Goal: Information Seeking & Learning: Find specific fact

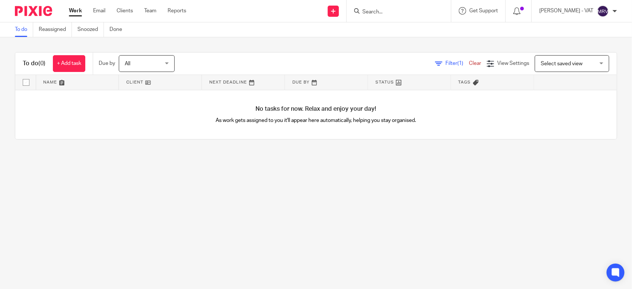
click at [19, 36] on link "To do" at bounding box center [24, 29] width 18 height 15
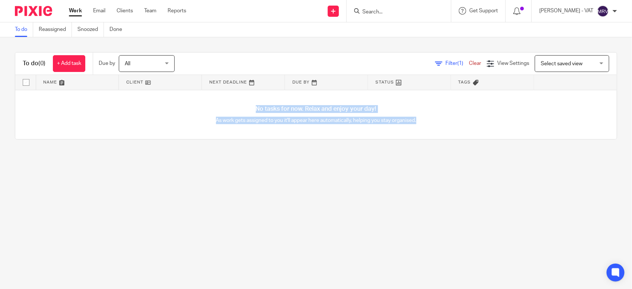
drag, startPoint x: 244, startPoint y: 109, endPoint x: 416, endPoint y: 134, distance: 173.5
click at [416, 134] on div "No tasks for now. Relax and enjoy your day! As work gets assigned to you it'll …" at bounding box center [315, 114] width 601 height 49
drag, startPoint x: 416, startPoint y: 134, endPoint x: 399, endPoint y: 190, distance: 58.2
click at [399, 190] on main "To do Reassigned Snoozed Done To do (0) + Add task Due by All All [DATE] [DATE]…" at bounding box center [316, 144] width 632 height 289
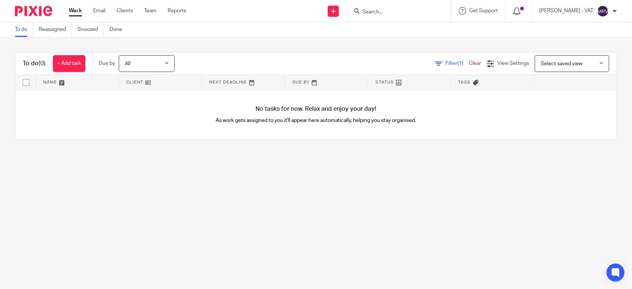
click at [521, 14] on icon at bounding box center [516, 10] width 7 height 7
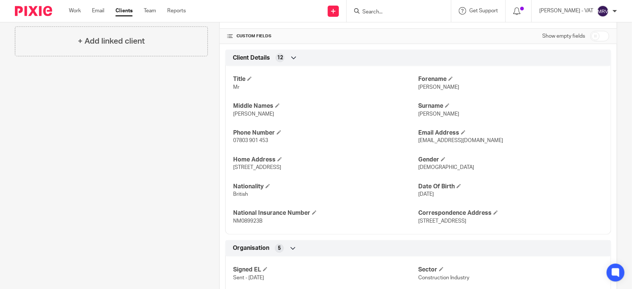
scroll to position [279, 0]
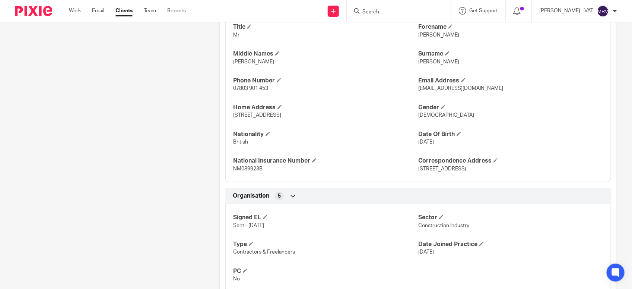
click at [96, 92] on div "Client contacts [PERSON_NAME] (Site Manager) 07803 901 453 [EMAIL_ADDRESS][DOMA…" at bounding box center [105, 237] width 204 height 874
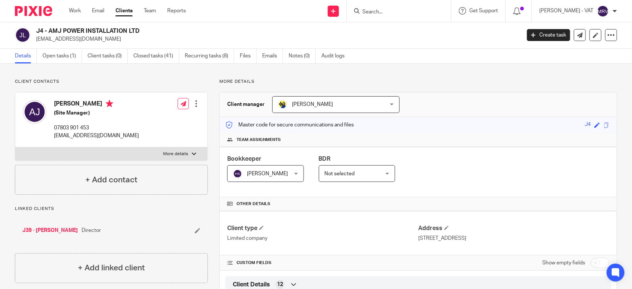
scroll to position [0, 0]
click at [150, 9] on link "Team" at bounding box center [150, 10] width 12 height 7
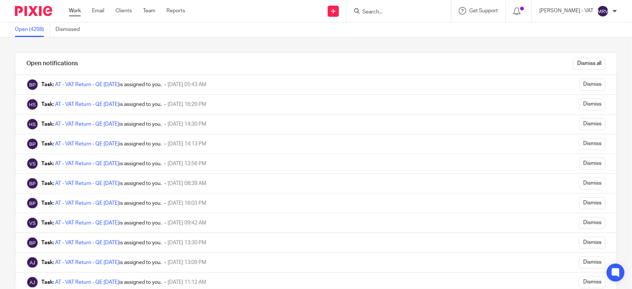
click at [73, 10] on link "Work" at bounding box center [75, 10] width 12 height 7
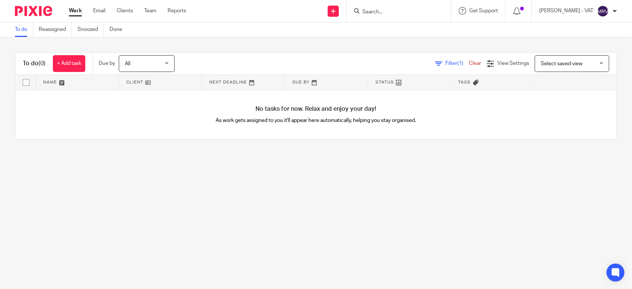
click at [92, 170] on main "To do Reassigned Snoozed Done To do (0) + Add task Due by All All [DATE] [DATE]…" at bounding box center [316, 144] width 632 height 289
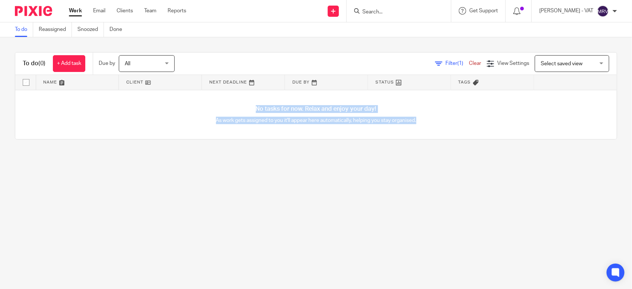
drag, startPoint x: 226, startPoint y: 108, endPoint x: 419, endPoint y: 133, distance: 194.5
click at [419, 133] on div "No tasks for now. Relax and enjoy your day! As work gets assigned to you it'll …" at bounding box center [315, 114] width 601 height 49
drag, startPoint x: 419, startPoint y: 133, endPoint x: 397, endPoint y: 164, distance: 37.9
click at [397, 164] on main "To do Reassigned Snoozed Done To do (0) + Add task Due by All All [DATE] [DATE]…" at bounding box center [316, 144] width 632 height 289
drag, startPoint x: 241, startPoint y: 110, endPoint x: 426, endPoint y: 128, distance: 186.0
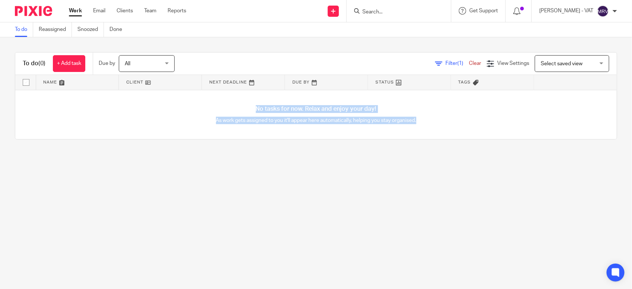
click at [426, 128] on div "No tasks for now. Relax and enjoy your day! As work gets assigned to you it'll …" at bounding box center [315, 114] width 601 height 49
drag, startPoint x: 426, startPoint y: 128, endPoint x: 400, endPoint y: 168, distance: 47.6
click at [400, 168] on main "To do Reassigned Snoozed Done To do (0) + Add task Due by All All Today Tomorro…" at bounding box center [316, 144] width 632 height 289
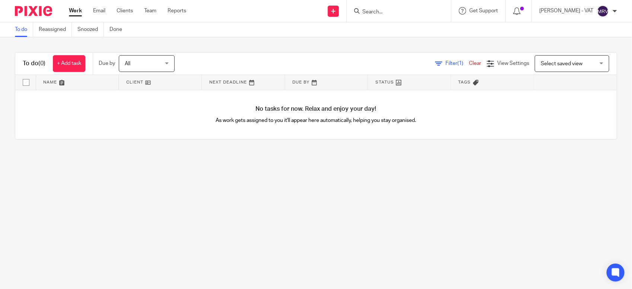
click at [24, 30] on link "To do" at bounding box center [24, 29] width 18 height 15
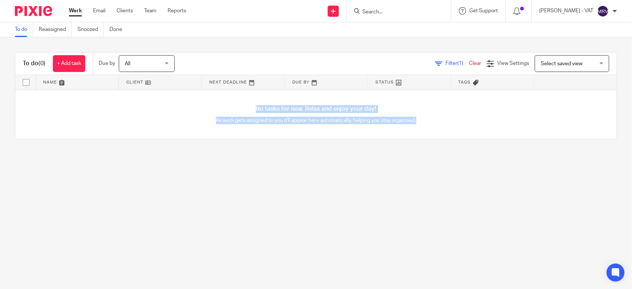
drag, startPoint x: 251, startPoint y: 109, endPoint x: 429, endPoint y: 129, distance: 178.8
click at [429, 129] on div "No tasks for now. Relax and enjoy your day! As work gets assigned to you it'll …" at bounding box center [315, 114] width 601 height 49
drag, startPoint x: 429, startPoint y: 129, endPoint x: 373, endPoint y: 180, distance: 75.9
click at [373, 180] on main "To do Reassigned Snoozed Done To do (0) + Add task Due by All All [DATE] [DATE]…" at bounding box center [316, 144] width 632 height 289
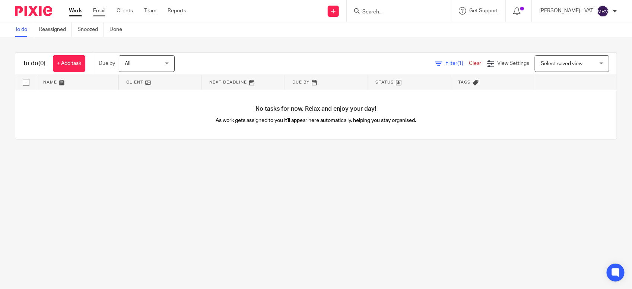
click at [102, 12] on link "Email" at bounding box center [99, 10] width 12 height 7
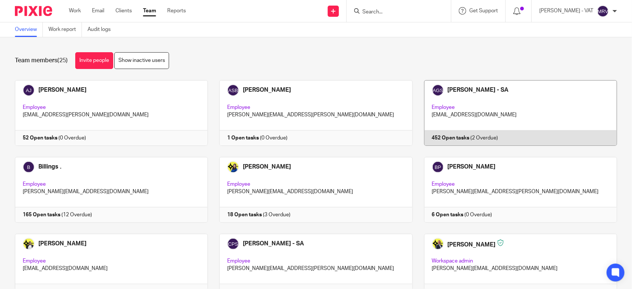
click at [479, 108] on link at bounding box center [515, 113] width 204 height 66
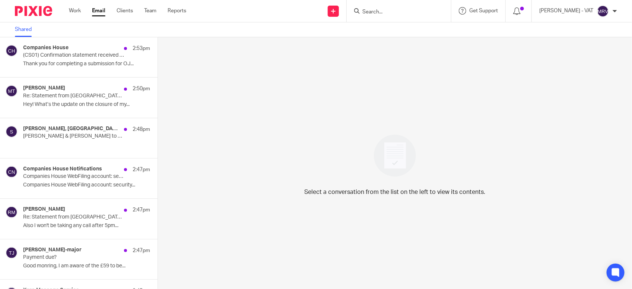
click at [19, 29] on link "Shared" at bounding box center [26, 29] width 22 height 15
click at [122, 9] on link "Clients" at bounding box center [125, 10] width 16 height 7
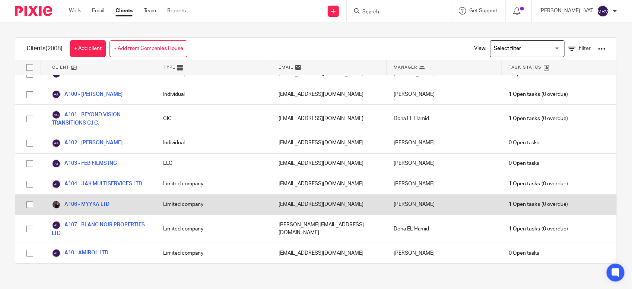
scroll to position [47, 0]
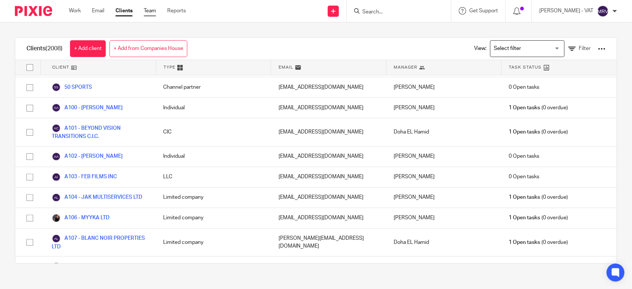
click at [151, 13] on link "Team" at bounding box center [150, 10] width 12 height 7
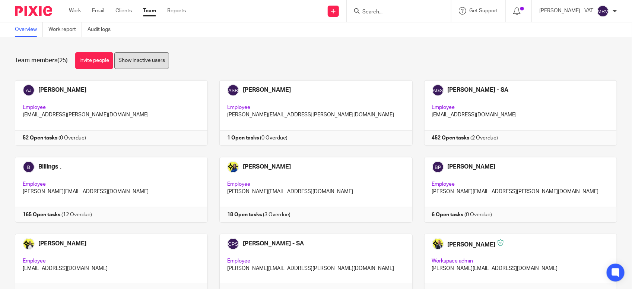
click at [165, 58] on link "Show inactive users" at bounding box center [141, 60] width 55 height 17
click at [150, 56] on link "Hide inactive users" at bounding box center [140, 60] width 53 height 17
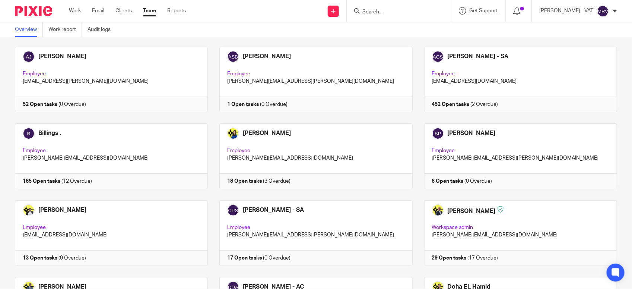
scroll to position [47, 0]
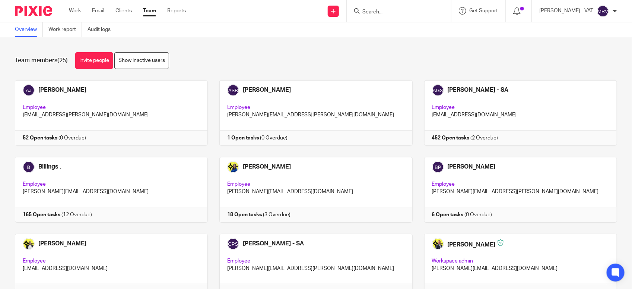
click at [398, 13] on input "Search" at bounding box center [395, 12] width 67 height 7
type input "sinead"
click at [419, 36] on link at bounding box center [423, 31] width 126 height 17
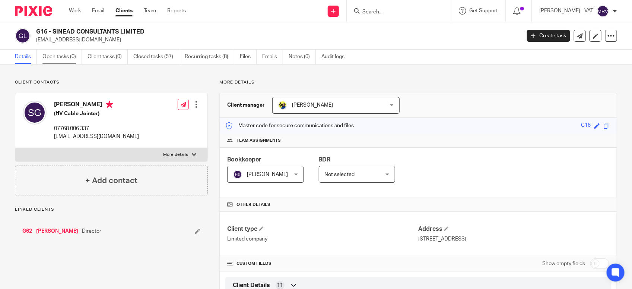
click at [75, 58] on link "Open tasks (0)" at bounding box center [61, 57] width 39 height 15
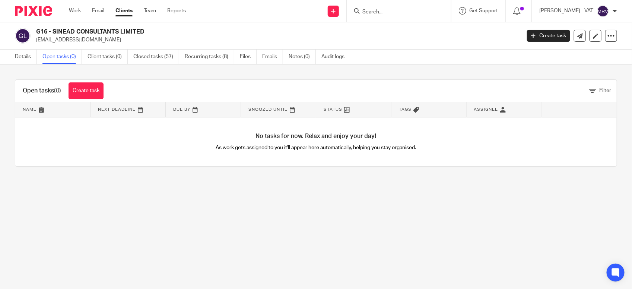
click at [105, 62] on link "Client tasks (0)" at bounding box center [108, 57] width 40 height 15
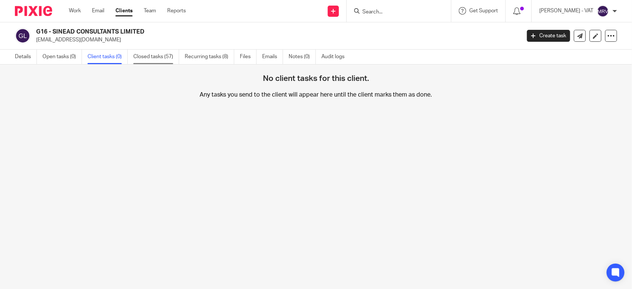
click at [159, 60] on link "Closed tasks (57)" at bounding box center [156, 57] width 46 height 15
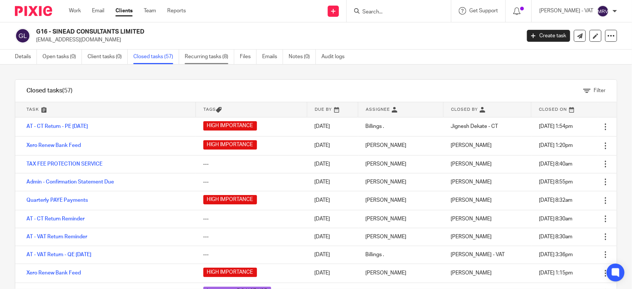
click at [200, 60] on link "Recurring tasks (8)" at bounding box center [210, 57] width 50 height 15
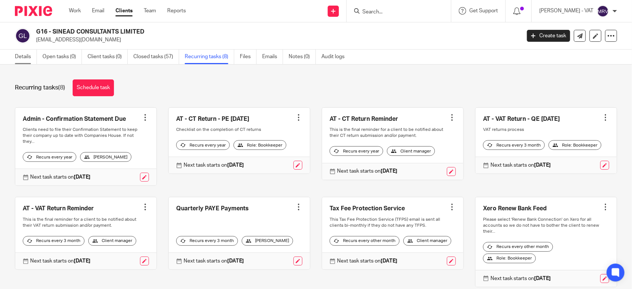
click at [25, 57] on link "Details" at bounding box center [26, 57] width 22 height 15
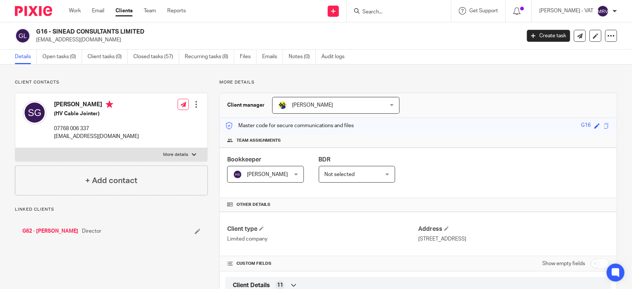
click at [384, 63] on div "Details Open tasks (0) Client tasks (0) Closed tasks (57) Recurring tasks (8) F…" at bounding box center [316, 57] width 632 height 15
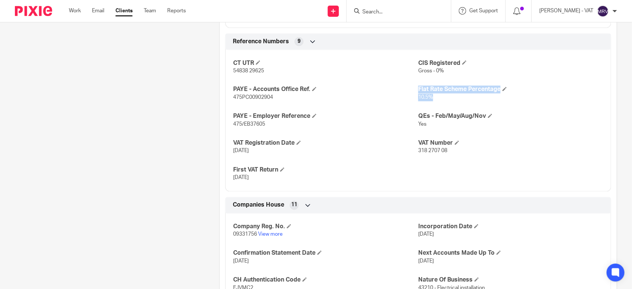
drag, startPoint x: 410, startPoint y: 98, endPoint x: 435, endPoint y: 104, distance: 24.8
click at [435, 104] on div "CT UTR 54838 29625 CIS Registered Gross - 0% PAYE - Accounts Office Ref. 475PC0…" at bounding box center [418, 117] width 386 height 147
